Goal: Task Accomplishment & Management: Use online tool/utility

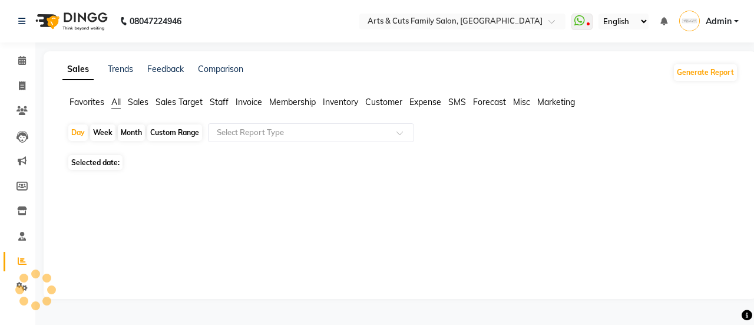
click at [423, 99] on span "Expense" at bounding box center [426, 102] width 32 height 11
click at [335, 127] on input "text" at bounding box center [300, 133] width 170 height 12
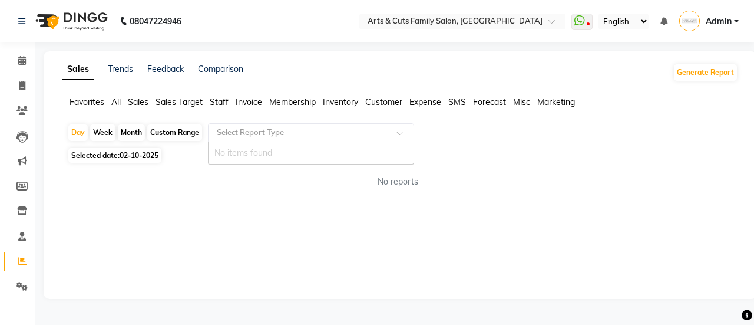
click at [131, 126] on div "Month" at bounding box center [131, 132] width 27 height 17
select select "10"
select select "2025"
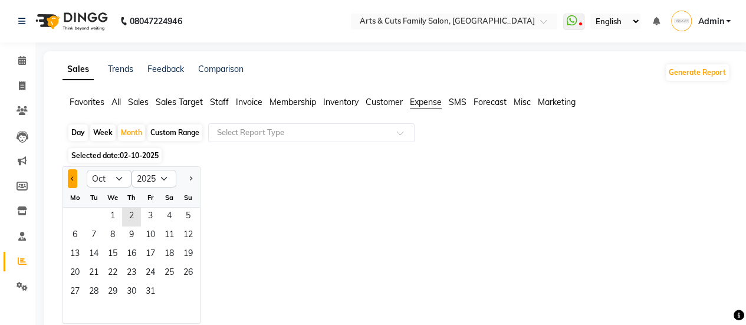
click at [74, 182] on button "Previous month" at bounding box center [72, 178] width 9 height 19
select select "9"
click at [117, 228] on span "10" at bounding box center [112, 235] width 19 height 19
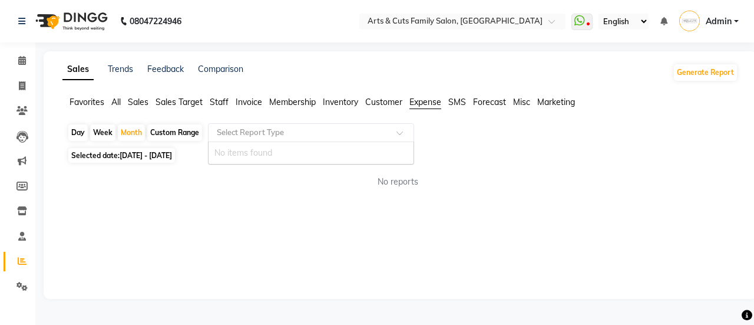
click at [256, 137] on input "text" at bounding box center [300, 133] width 170 height 12
click at [130, 133] on div "Month" at bounding box center [131, 132] width 27 height 17
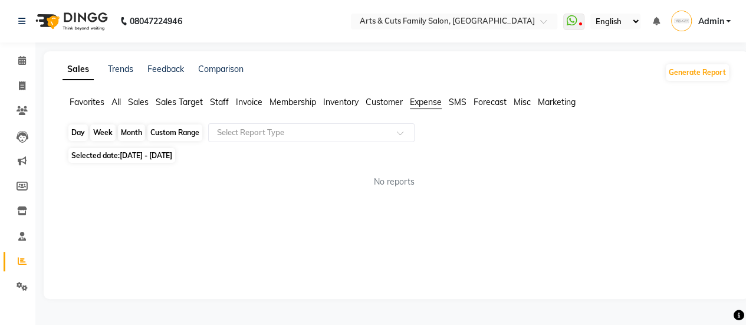
select select "9"
select select "2025"
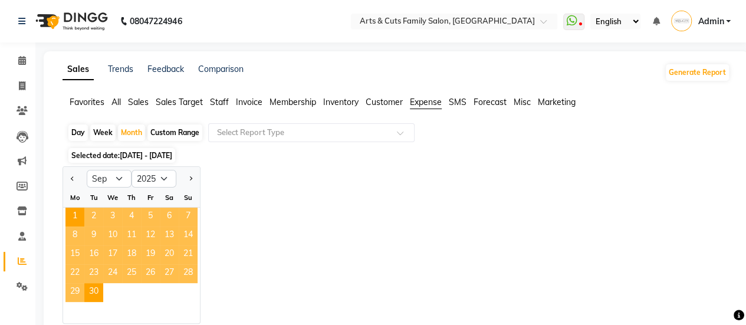
click at [105, 233] on span "10" at bounding box center [112, 235] width 19 height 19
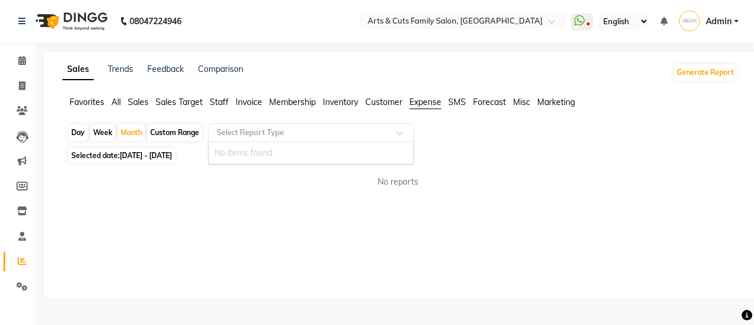
click at [239, 135] on input "text" at bounding box center [300, 133] width 170 height 12
click at [156, 154] on span "[DATE] - [DATE]" at bounding box center [146, 155] width 52 height 9
select select "9"
select select "2025"
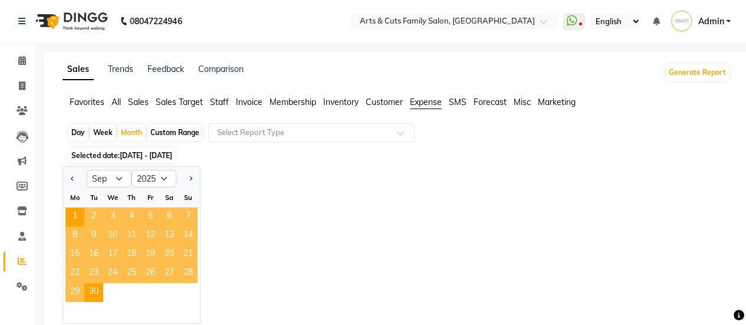
click at [157, 252] on span "19" at bounding box center [150, 254] width 19 height 19
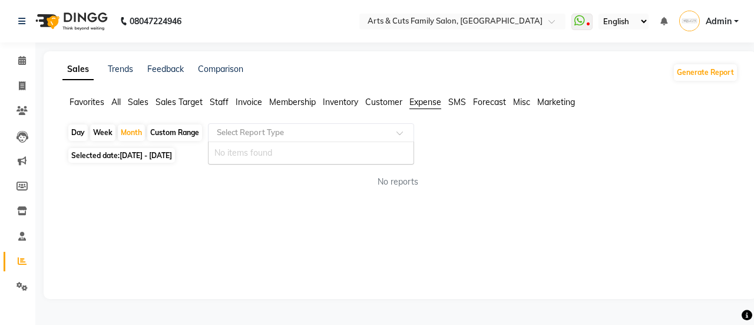
click at [365, 135] on input "text" at bounding box center [300, 133] width 170 height 12
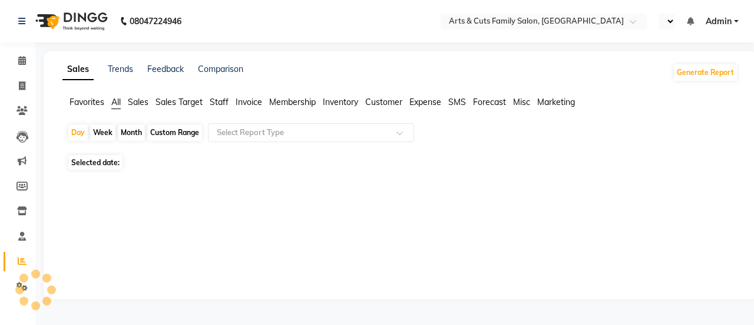
select select "en"
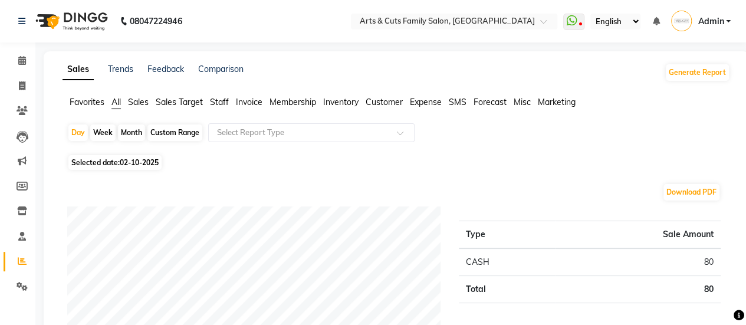
click at [158, 162] on span "02-10-2025" at bounding box center [139, 162] width 39 height 9
select select "10"
select select "2025"
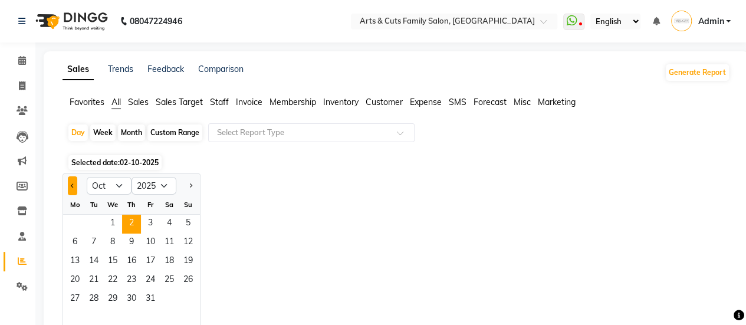
click at [73, 187] on button "Previous month" at bounding box center [72, 185] width 9 height 19
select select "9"
click at [127, 266] on span "18" at bounding box center [131, 261] width 19 height 19
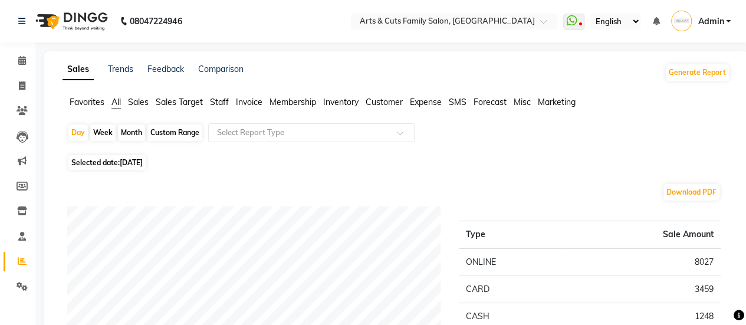
click at [431, 107] on span "Expense" at bounding box center [426, 102] width 32 height 11
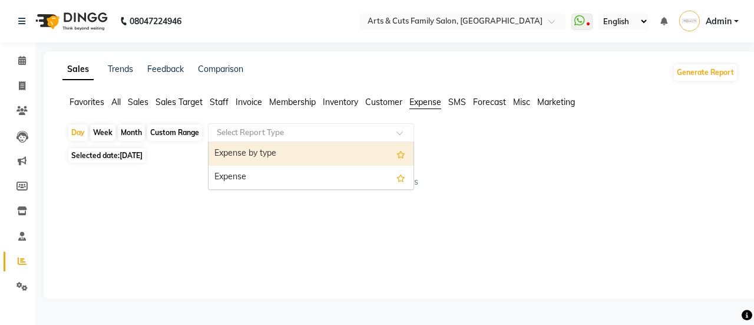
click at [402, 133] on span at bounding box center [404, 136] width 15 height 12
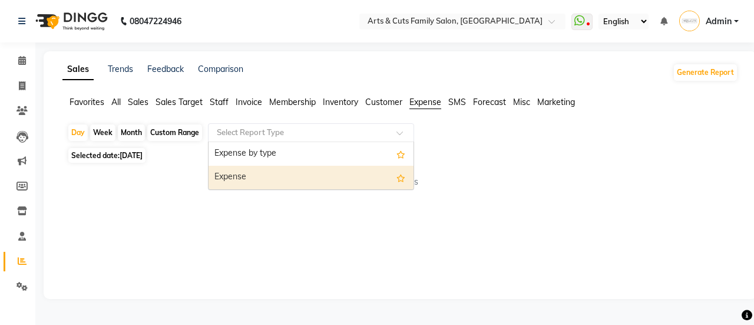
click at [375, 179] on div "Expense" at bounding box center [311, 178] width 205 height 24
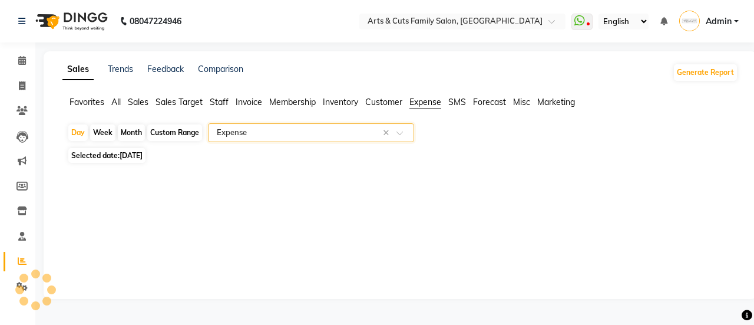
select select "full_report"
select select "csv"
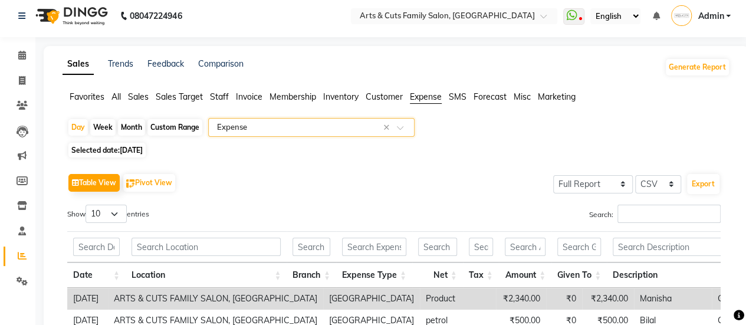
scroll to position [6, 0]
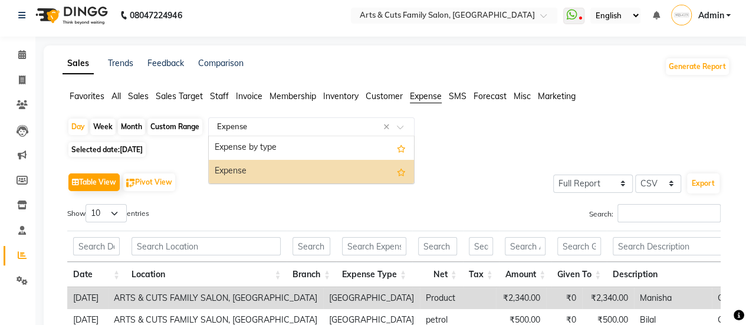
click at [242, 133] on div "Select Report Type × Expense ×" at bounding box center [311, 126] width 206 height 19
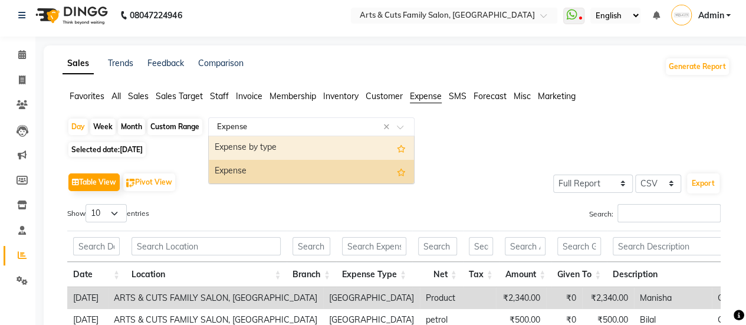
click at [240, 155] on div "Expense by type" at bounding box center [311, 148] width 205 height 24
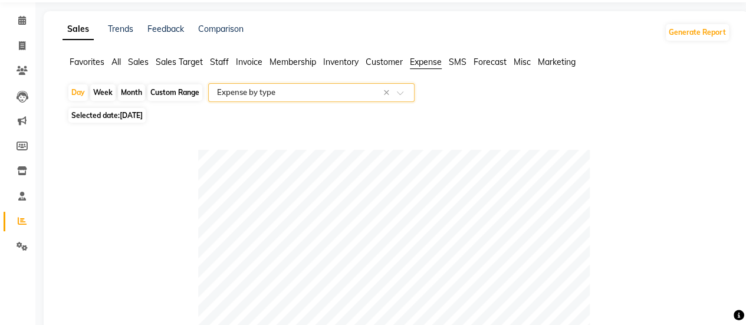
scroll to position [39, 0]
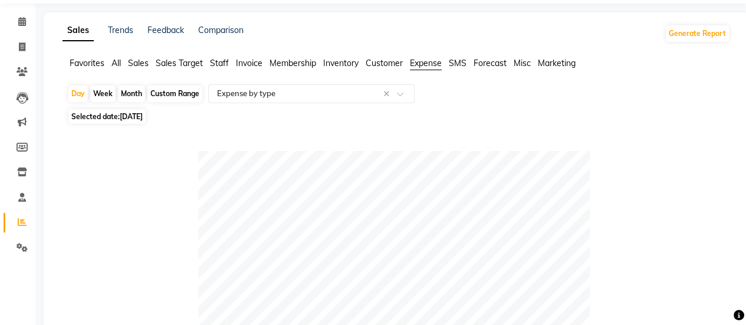
click at [142, 116] on span "18-09-2025" at bounding box center [131, 116] width 23 height 9
select select "9"
select select "2025"
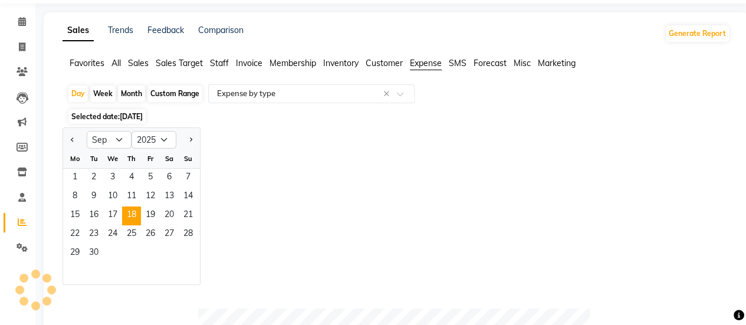
click at [126, 96] on div "Month" at bounding box center [131, 93] width 27 height 17
select select "9"
select select "2025"
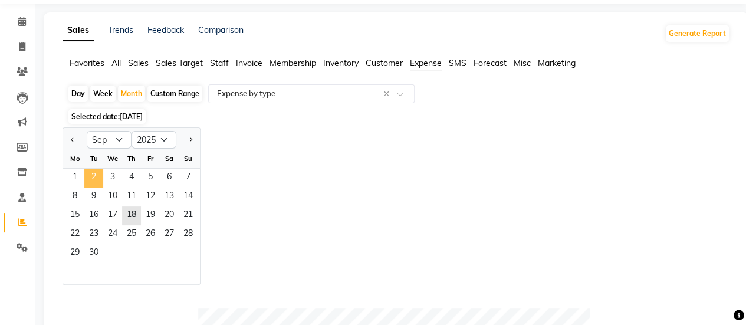
click at [89, 170] on span "2" at bounding box center [93, 178] width 19 height 19
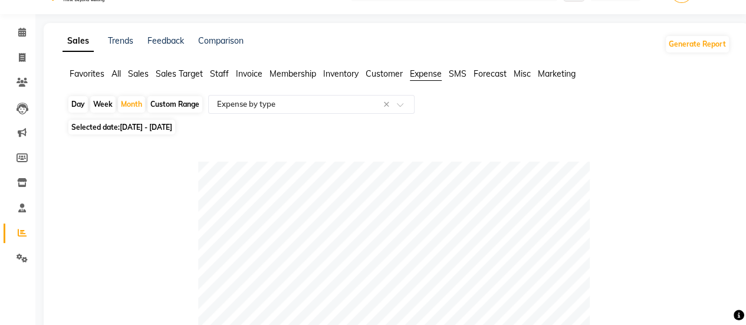
scroll to position [24, 0]
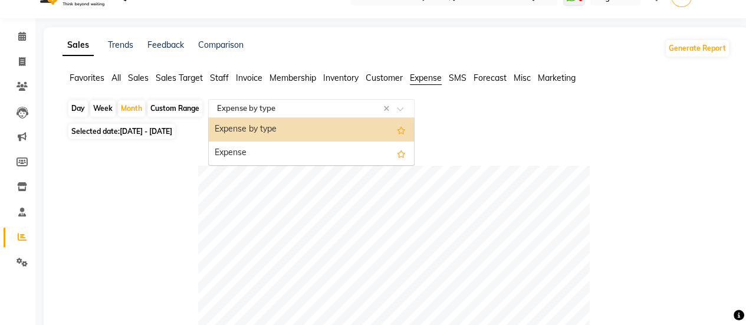
click at [297, 113] on input "text" at bounding box center [300, 109] width 170 height 12
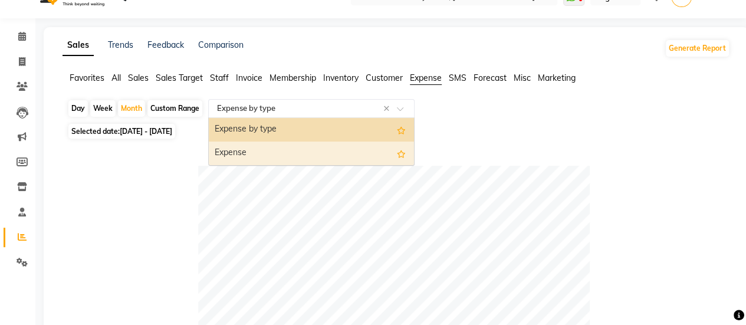
click at [292, 141] on div "Expense" at bounding box center [311, 153] width 205 height 24
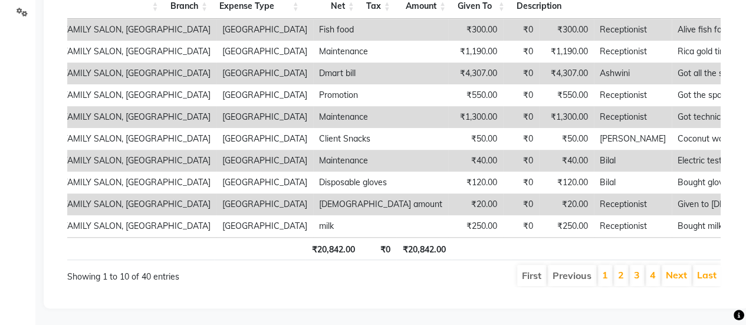
scroll to position [291, 0]
click at [624, 272] on li "2" at bounding box center [621, 273] width 14 height 21
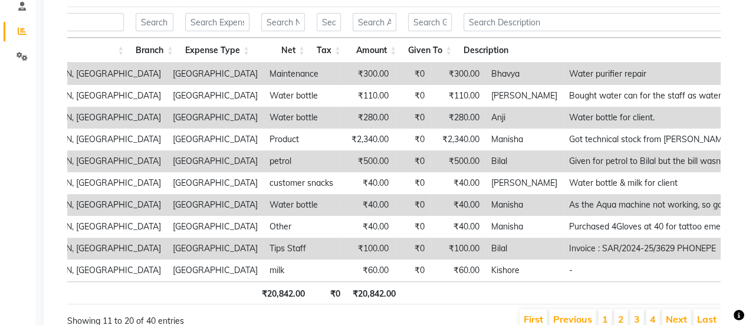
scroll to position [0, 0]
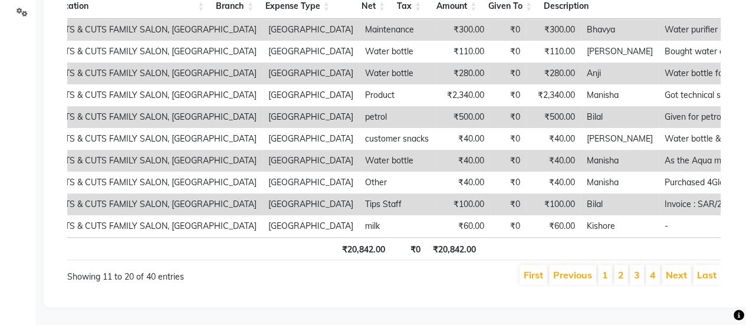
click at [634, 272] on li "3" at bounding box center [637, 275] width 14 height 20
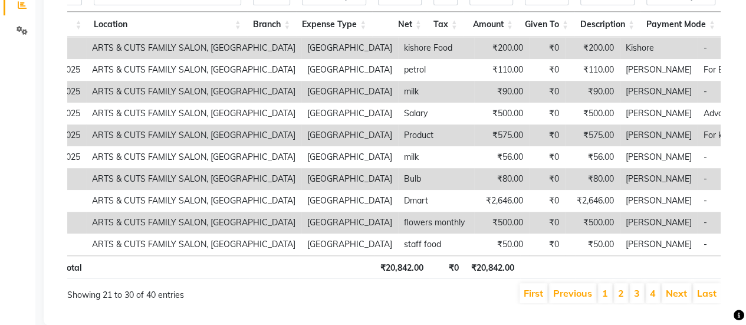
scroll to position [286, 0]
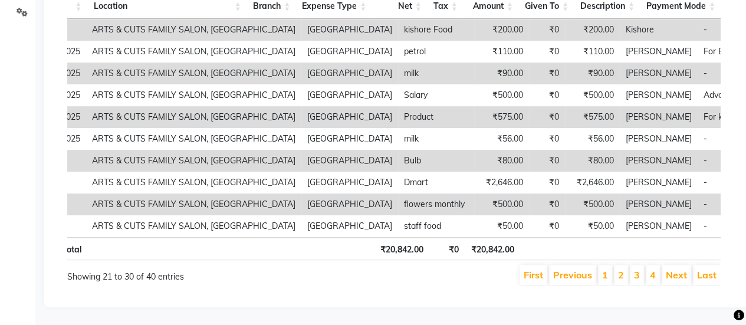
click at [647, 275] on li "4" at bounding box center [652, 275] width 14 height 20
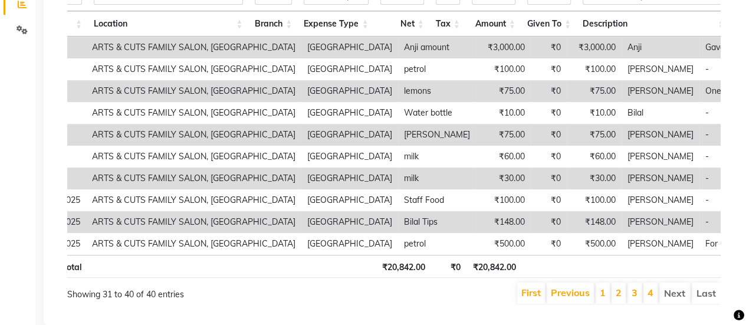
scroll to position [291, 0]
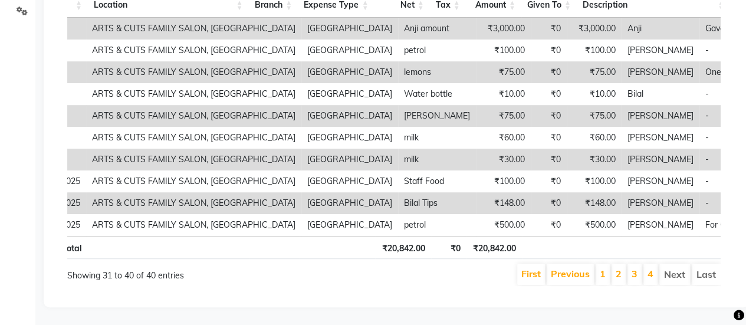
click at [671, 266] on li "Next" at bounding box center [674, 273] width 31 height 21
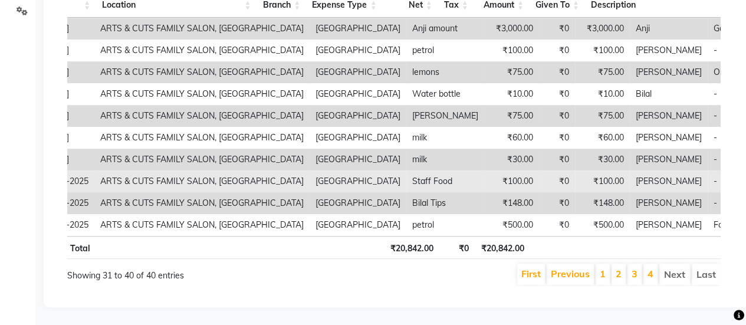
scroll to position [0, 0]
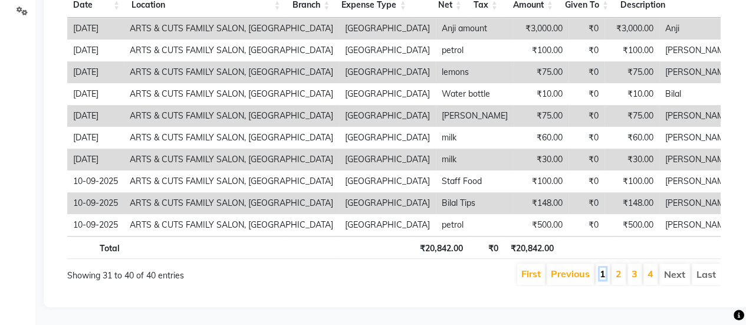
click at [605, 279] on link "1" at bounding box center [602, 274] width 6 height 12
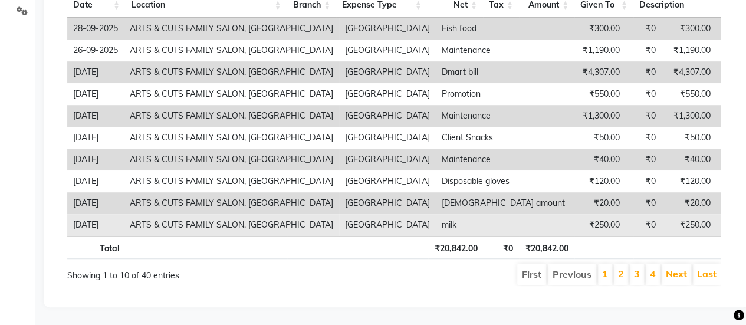
scroll to position [291, 0]
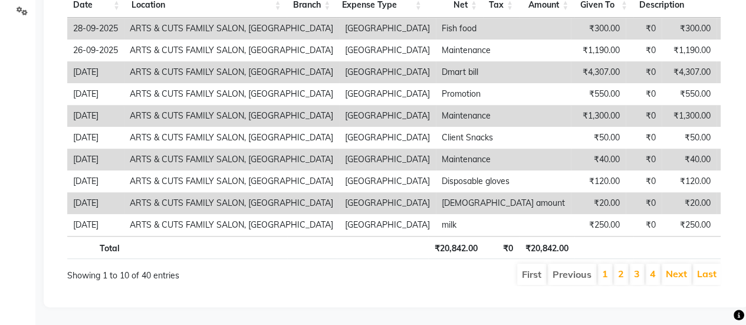
click at [626, 263] on li "2" at bounding box center [621, 273] width 14 height 21
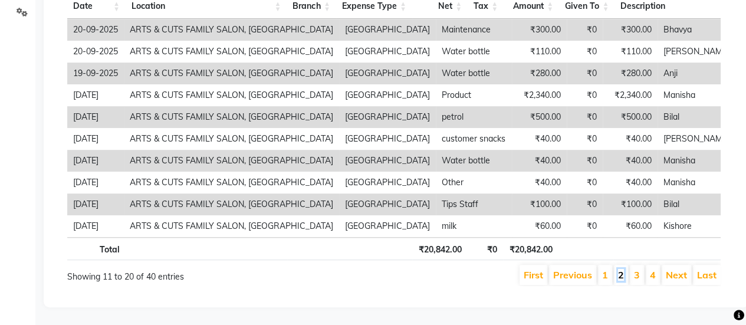
click at [624, 269] on link "2" at bounding box center [621, 275] width 6 height 12
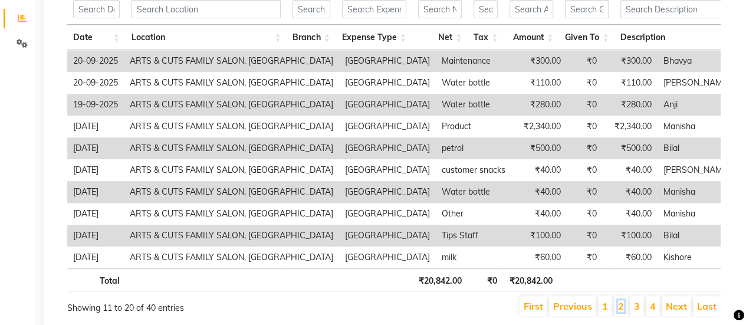
scroll to position [243, 0]
